Goal: Book appointment/travel/reservation

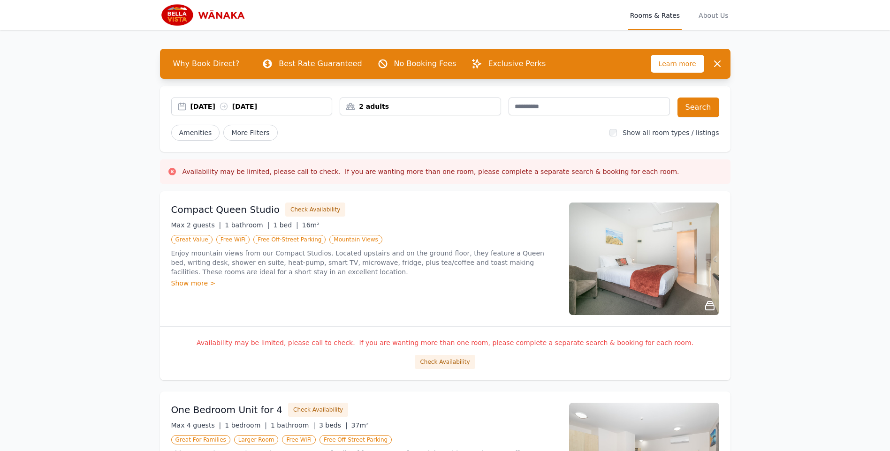
click at [417, 109] on div "2 adults" at bounding box center [420, 106] width 160 height 9
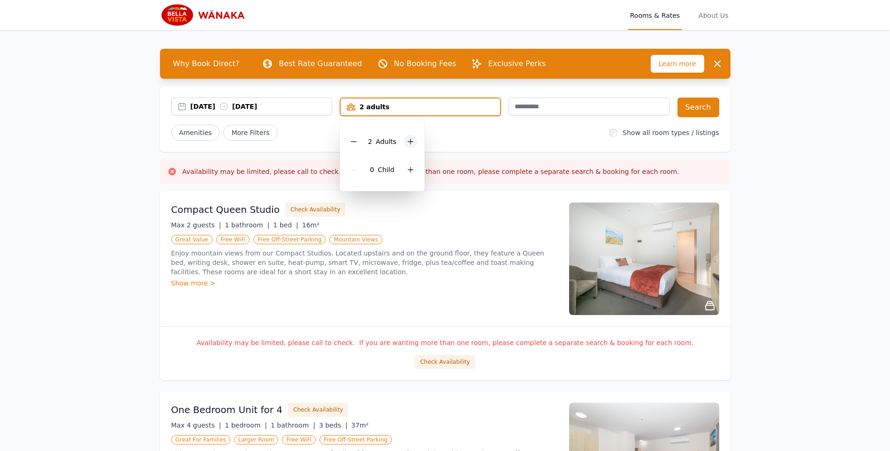
click at [416, 143] on div at bounding box center [410, 141] width 13 height 13
click at [463, 137] on div "Amenities More Filters" at bounding box center [386, 133] width 431 height 16
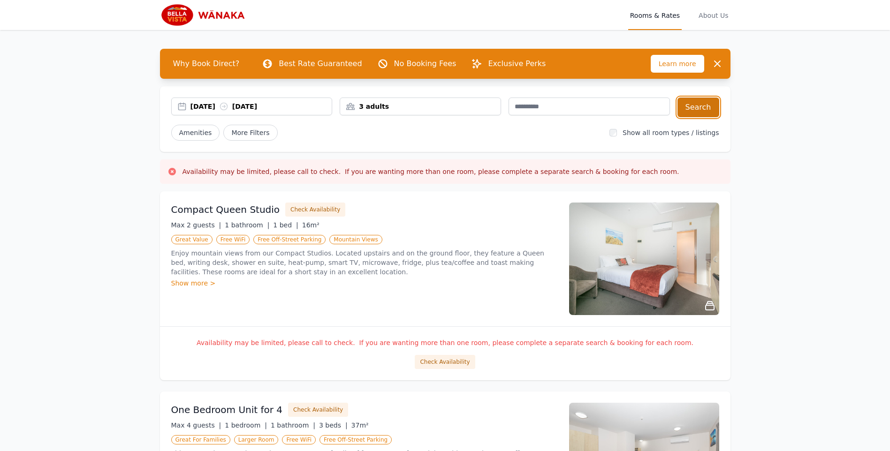
click at [700, 114] on button "Search" at bounding box center [698, 108] width 42 height 20
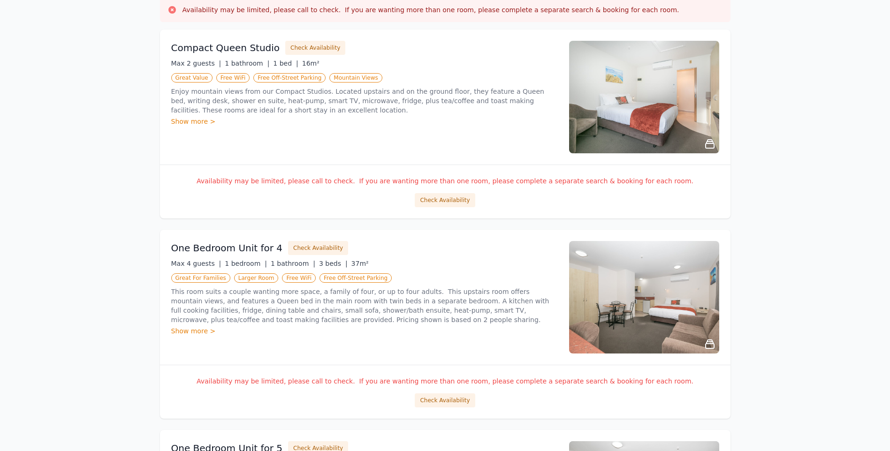
scroll to position [328, 0]
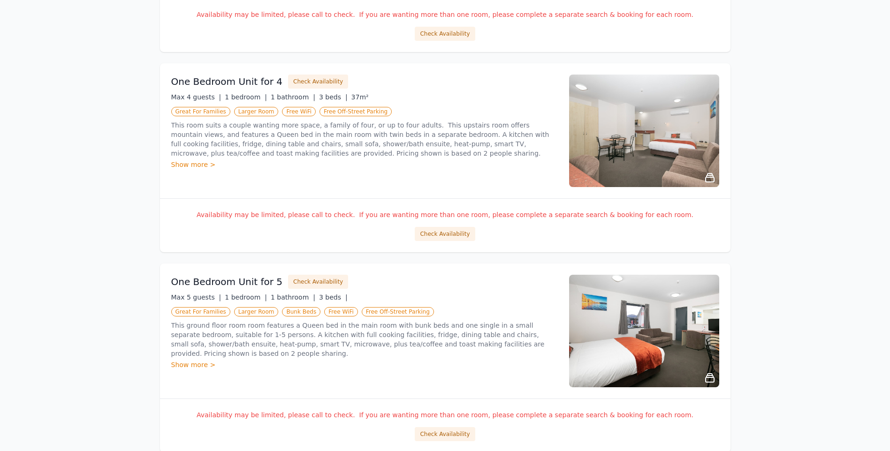
click at [358, 158] on p "This room suits a couple wanting more space, a family of four, or up to four ad…" at bounding box center [364, 140] width 387 height 38
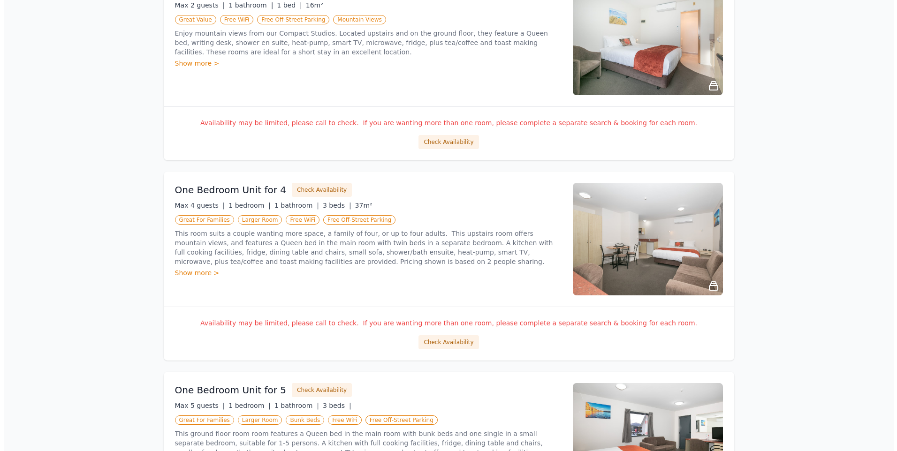
scroll to position [282, 0]
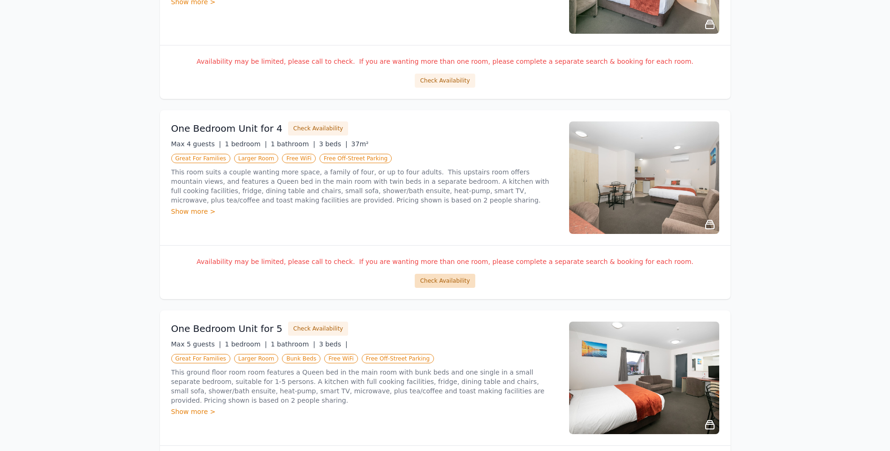
click at [443, 278] on button "Check Availability" at bounding box center [445, 281] width 60 height 14
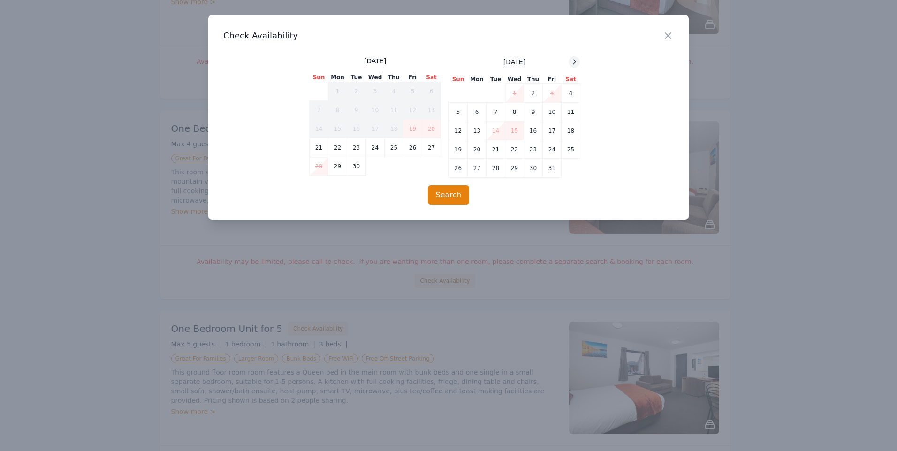
click at [570, 64] on div at bounding box center [574, 61] width 11 height 11
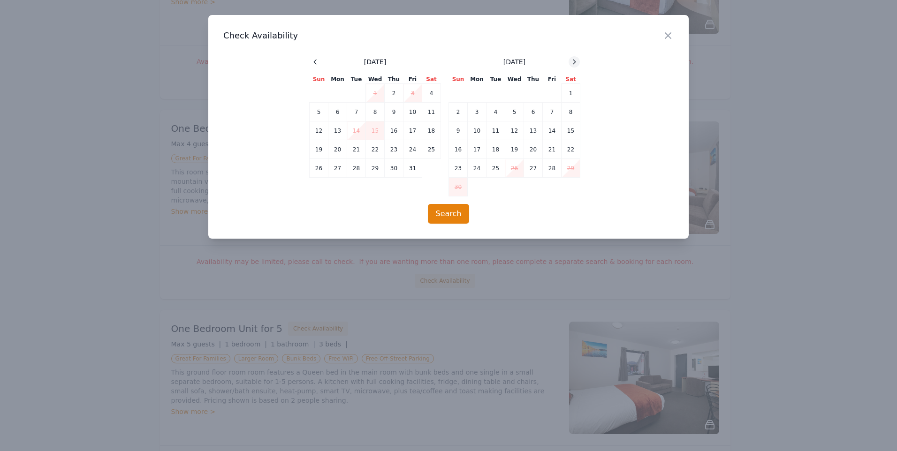
click at [570, 64] on div at bounding box center [574, 61] width 11 height 11
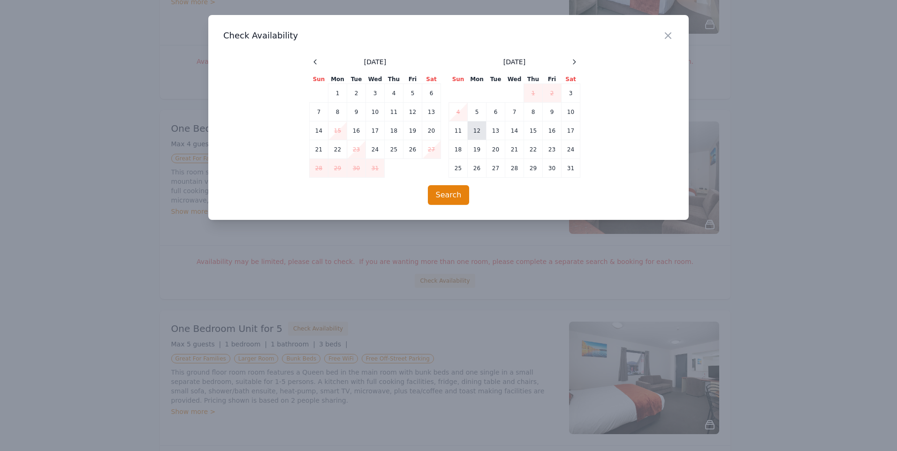
click at [470, 128] on td "12" at bounding box center [477, 131] width 19 height 19
click at [493, 132] on td "13" at bounding box center [496, 131] width 19 height 19
click at [494, 135] on td "13" at bounding box center [496, 131] width 19 height 19
click at [475, 128] on td "12" at bounding box center [477, 131] width 19 height 19
click at [492, 124] on td "13" at bounding box center [496, 131] width 19 height 19
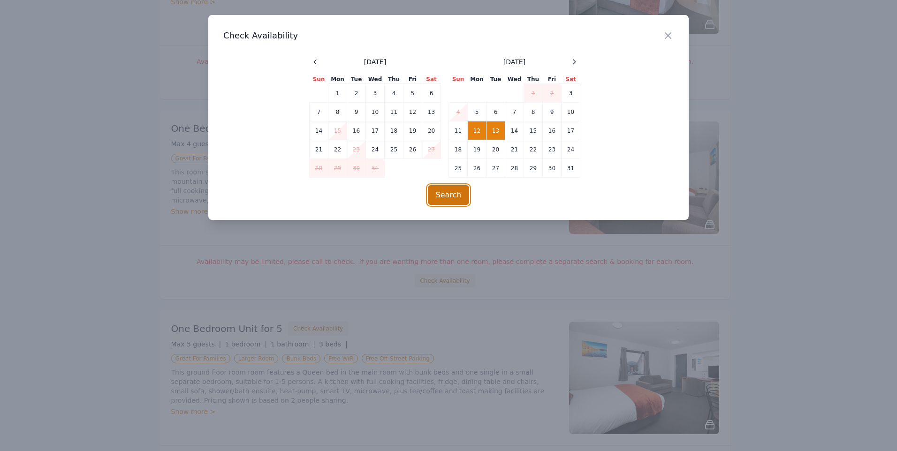
click at [447, 194] on button "Search" at bounding box center [449, 195] width 42 height 20
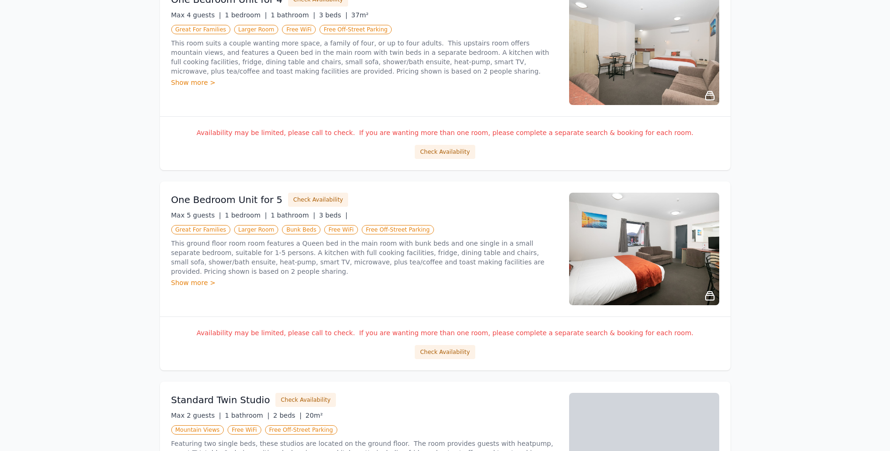
scroll to position [0, 0]
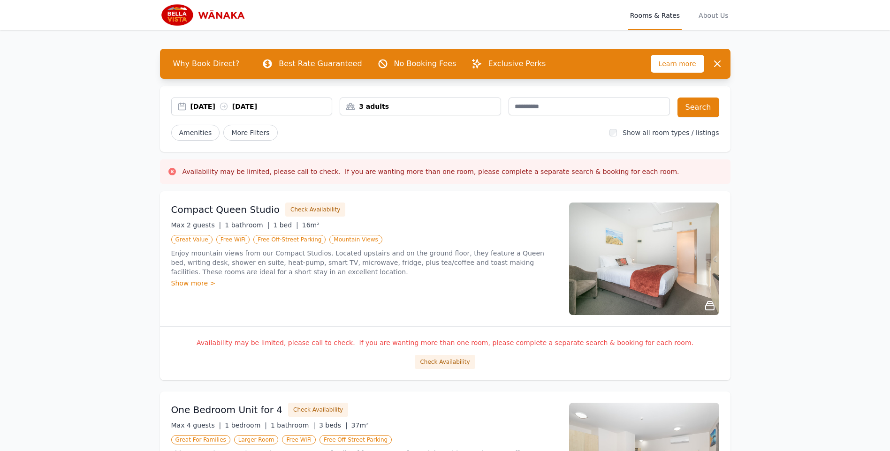
drag, startPoint x: 776, startPoint y: 296, endPoint x: 737, endPoint y: -6, distance: 304.2
click at [651, 11] on span "Rooms & Rates" at bounding box center [654, 15] width 53 height 30
click at [715, 61] on icon "button" at bounding box center [717, 63] width 11 height 11
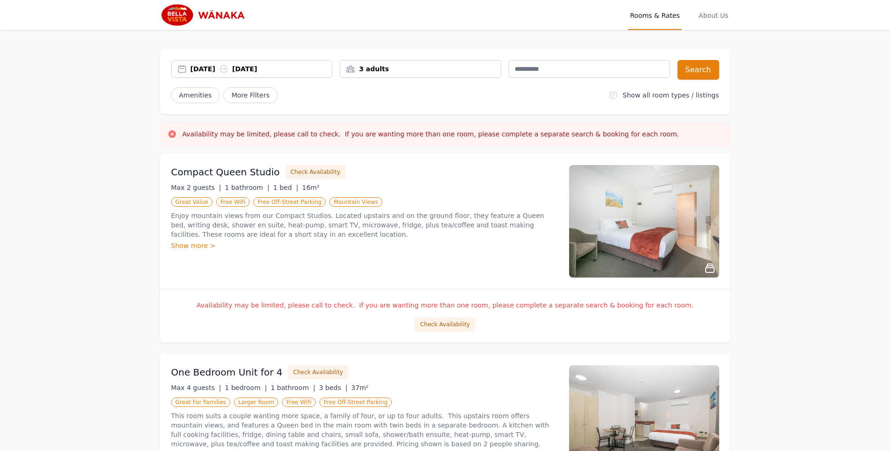
click at [173, 24] on img at bounding box center [205, 15] width 90 height 23
